Goal: Use online tool/utility: Utilize a website feature to perform a specific function

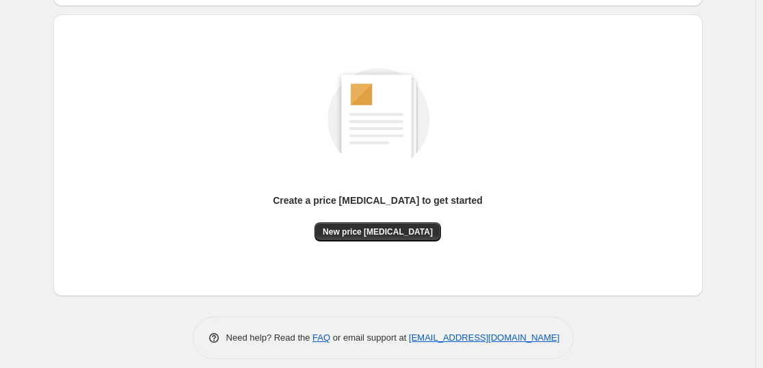
scroll to position [144, 0]
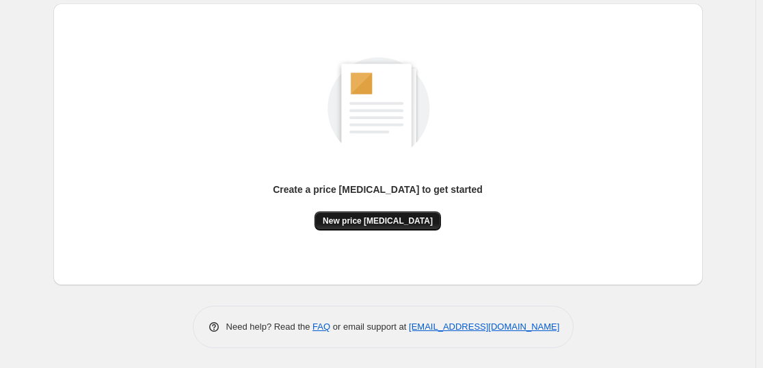
click at [386, 212] on button "New price [MEDICAL_DATA]" at bounding box center [378, 220] width 127 height 19
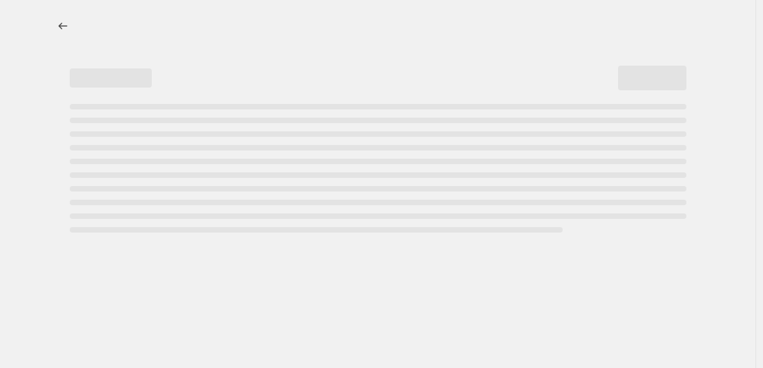
select select "percentage"
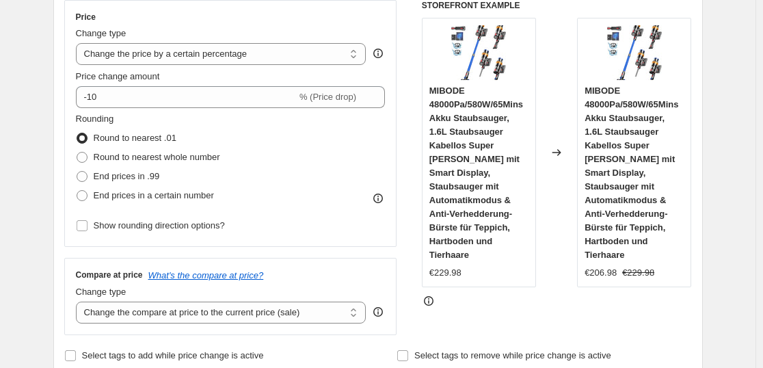
scroll to position [267, 0]
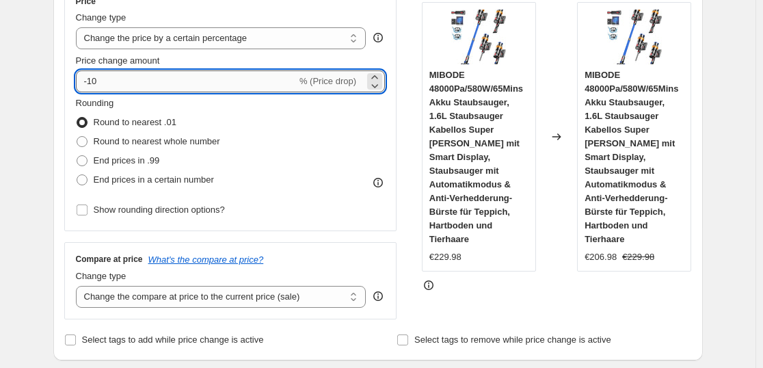
click at [189, 81] on input "-10" at bounding box center [186, 81] width 221 height 22
type input "-1"
type input "-2"
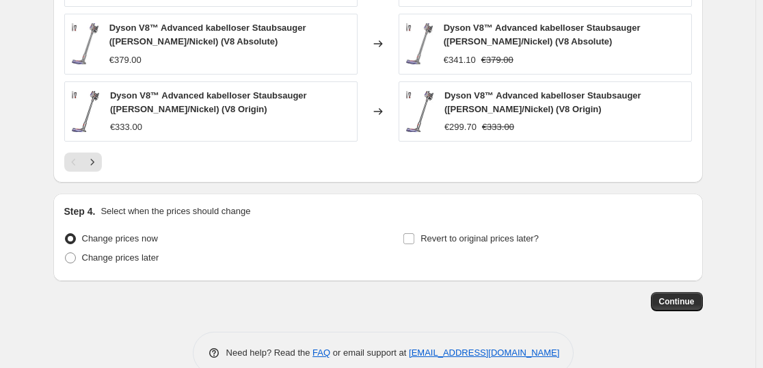
scroll to position [1063, 0]
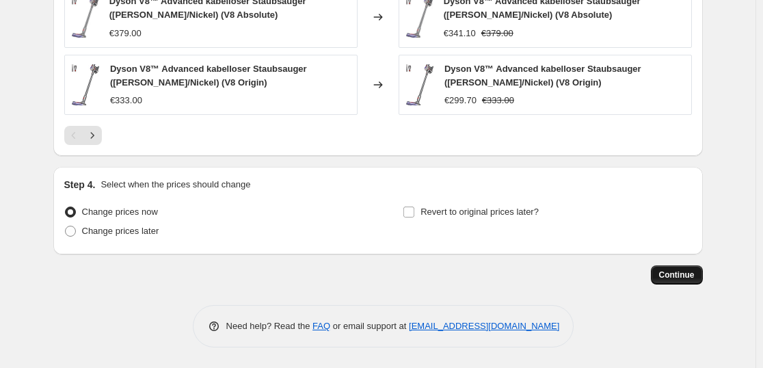
type input "-35"
click at [700, 280] on button "Continue" at bounding box center [677, 274] width 52 height 19
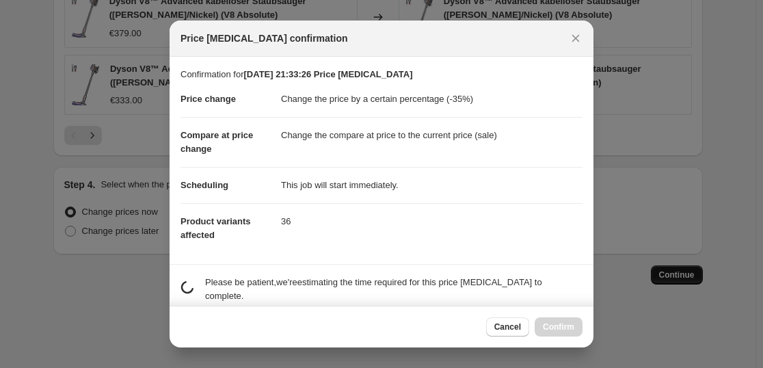
scroll to position [0, 0]
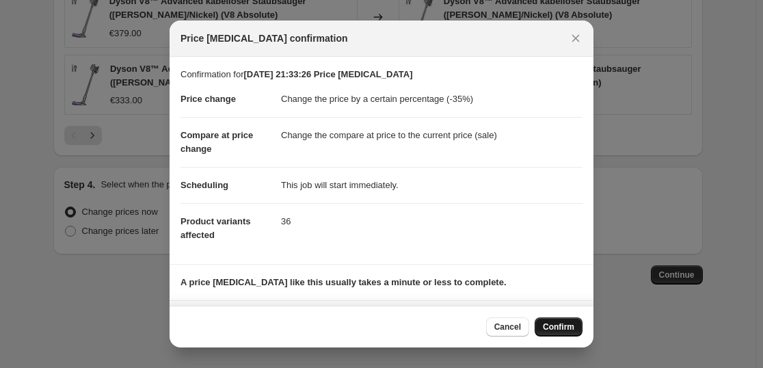
click at [564, 330] on span "Confirm" at bounding box center [558, 327] width 31 height 11
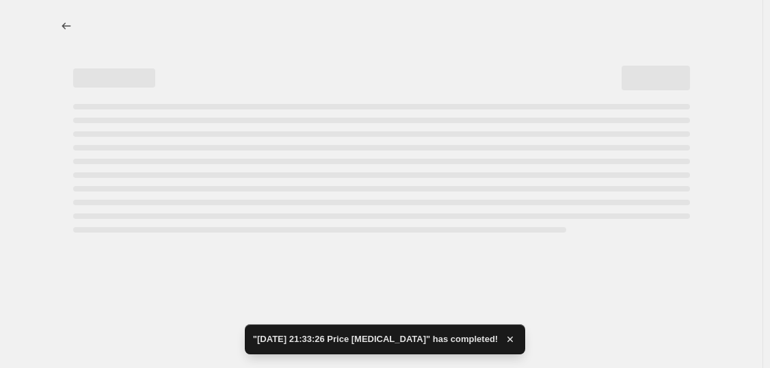
select select "percentage"
